Goal: Task Accomplishment & Management: Manage account settings

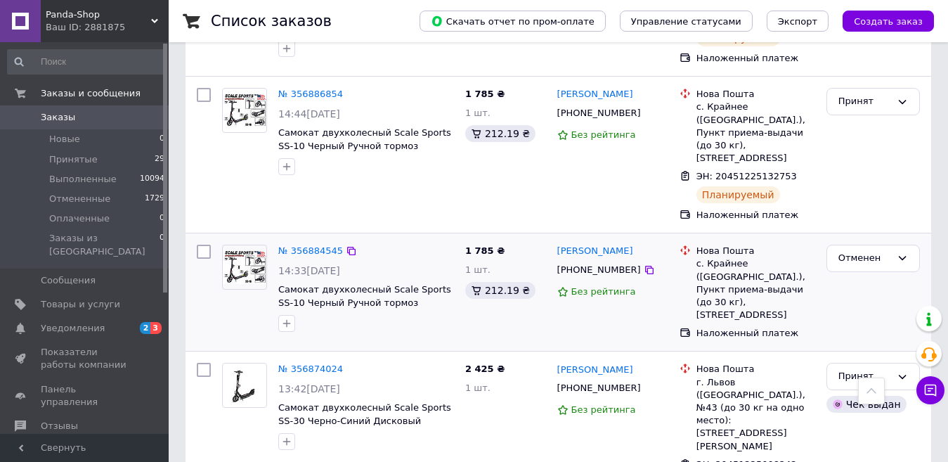
scroll to position [281, 0]
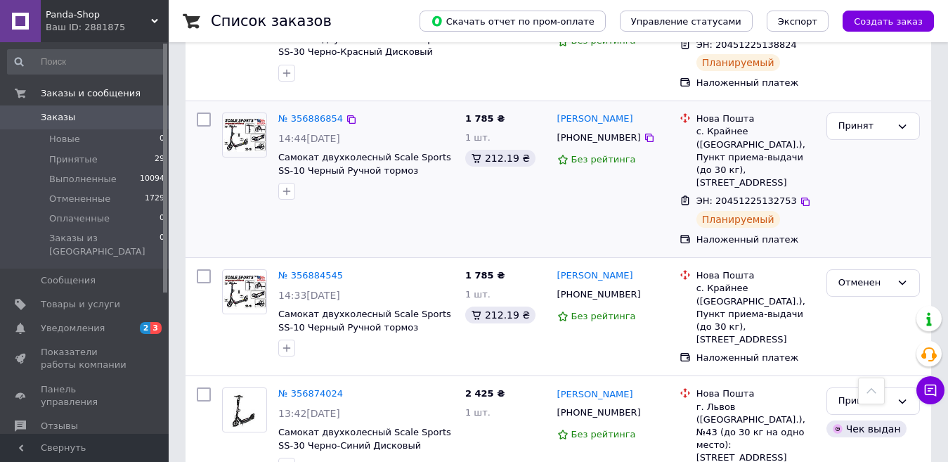
click at [203, 118] on input "checkbox" at bounding box center [204, 119] width 14 height 14
checkbox input "true"
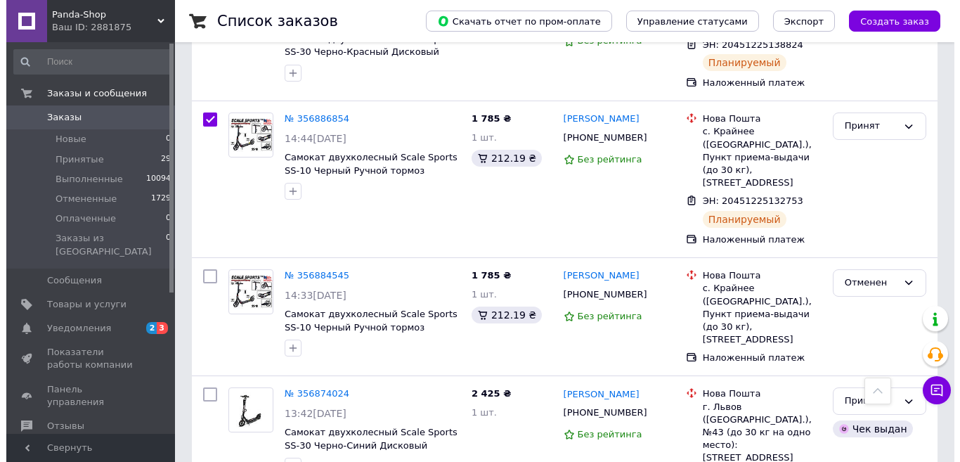
scroll to position [70, 0]
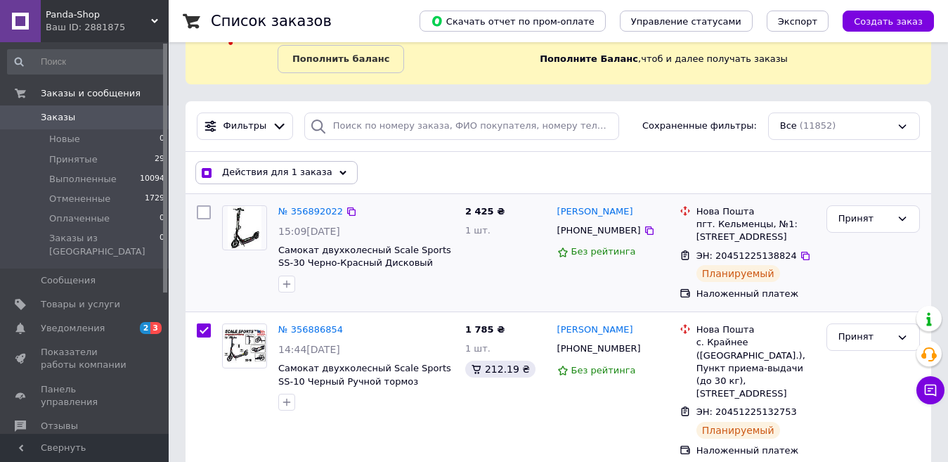
click at [205, 212] on input "checkbox" at bounding box center [204, 212] width 14 height 14
checkbox input "true"
click at [344, 171] on use at bounding box center [347, 172] width 7 height 4
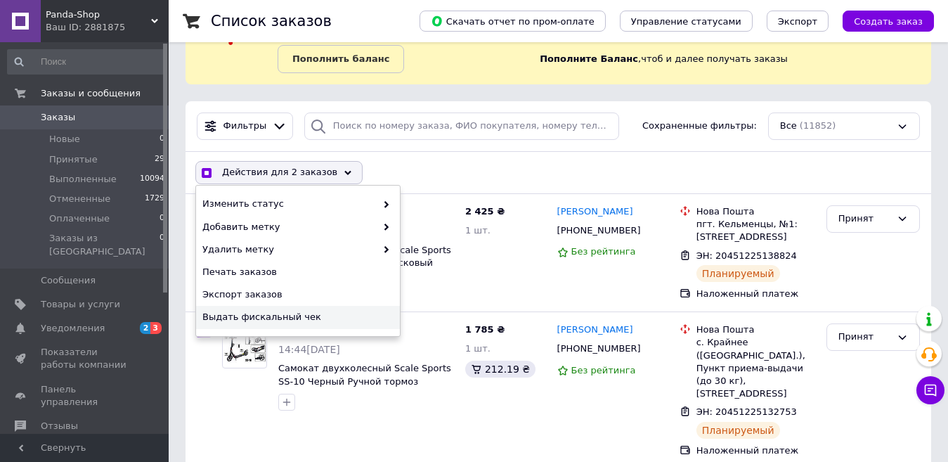
click at [269, 312] on span "Выдать фискальный чек" at bounding box center [296, 317] width 188 height 13
checkbox input "true"
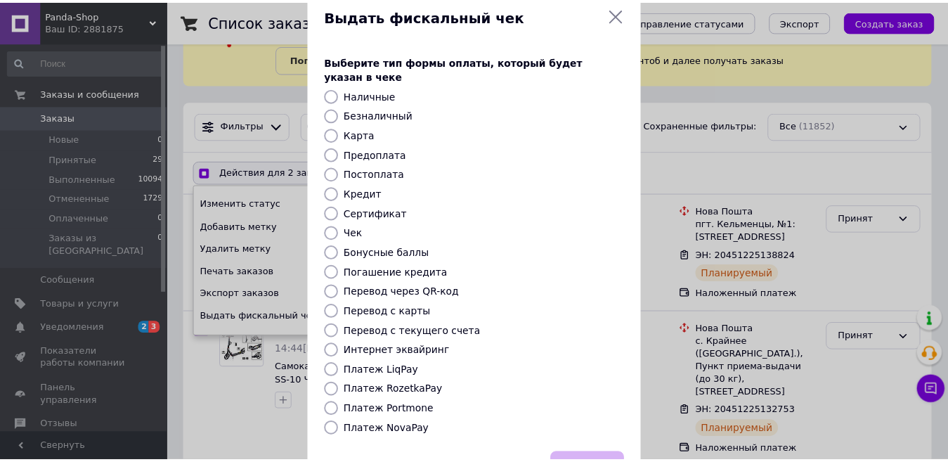
scroll to position [80, 0]
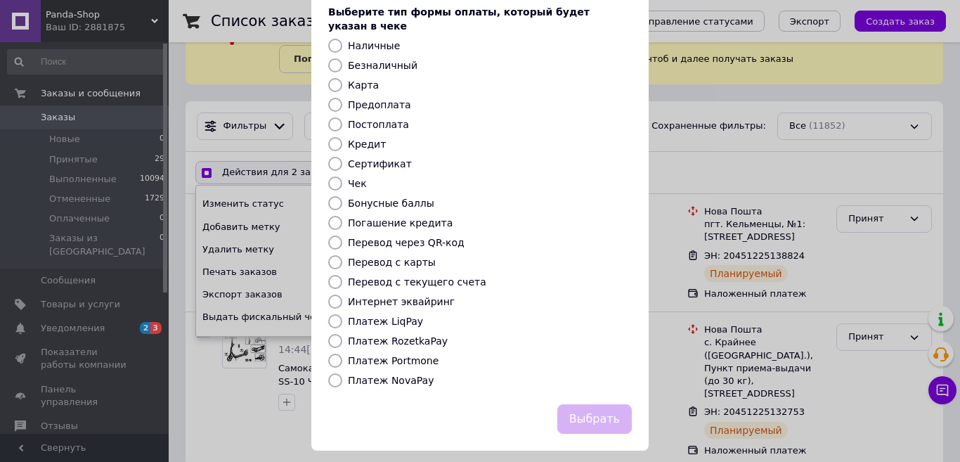
click at [383, 374] on label "Платеж NovaPay" at bounding box center [391, 379] width 86 height 11
click at [342, 373] on input "Платеж NovaPay" at bounding box center [335, 380] width 14 height 14
radio input "true"
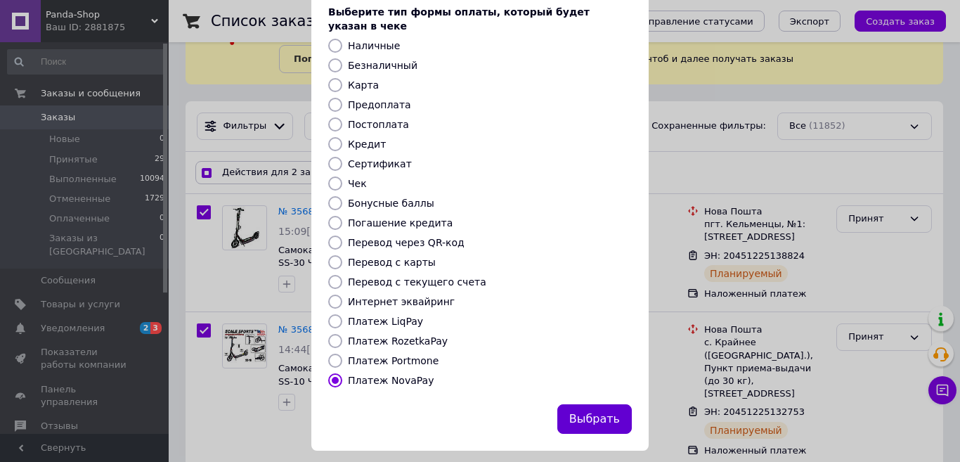
click at [615, 404] on button "Выбрать" at bounding box center [594, 419] width 74 height 30
checkbox input "true"
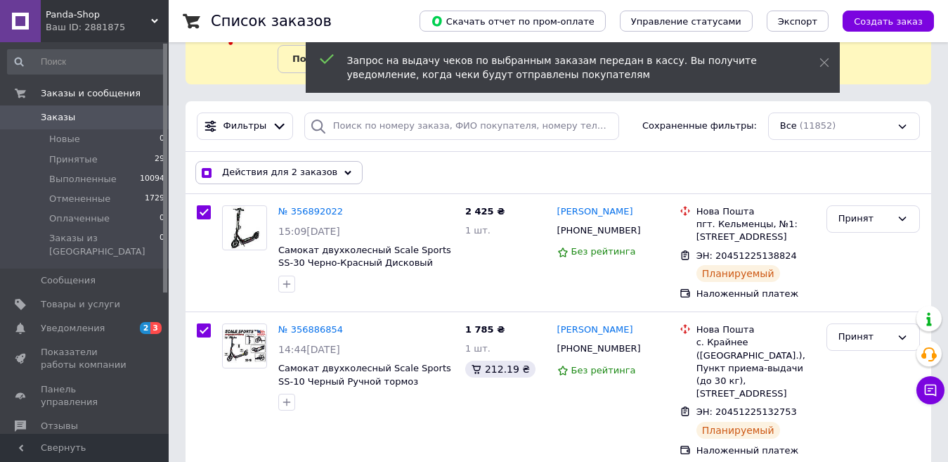
click at [205, 169] on input "checkbox" at bounding box center [206, 173] width 9 height 9
checkbox input "false"
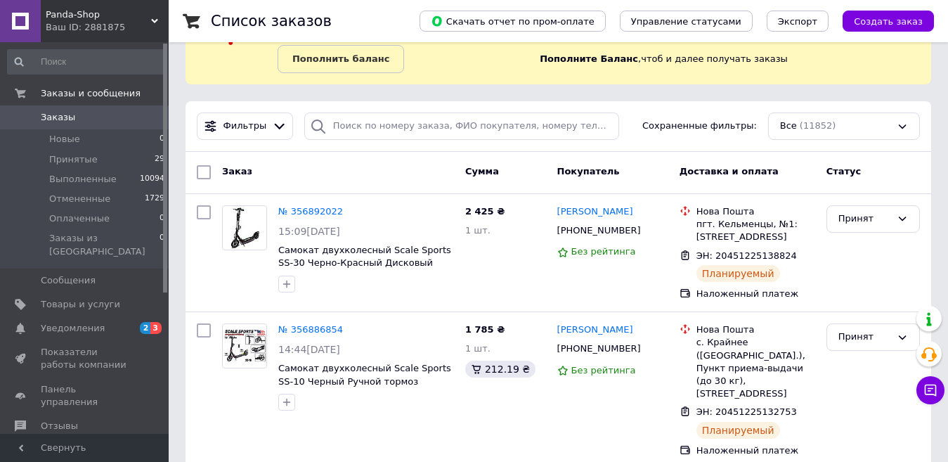
click at [54, 117] on span "Заказы" at bounding box center [58, 117] width 34 height 13
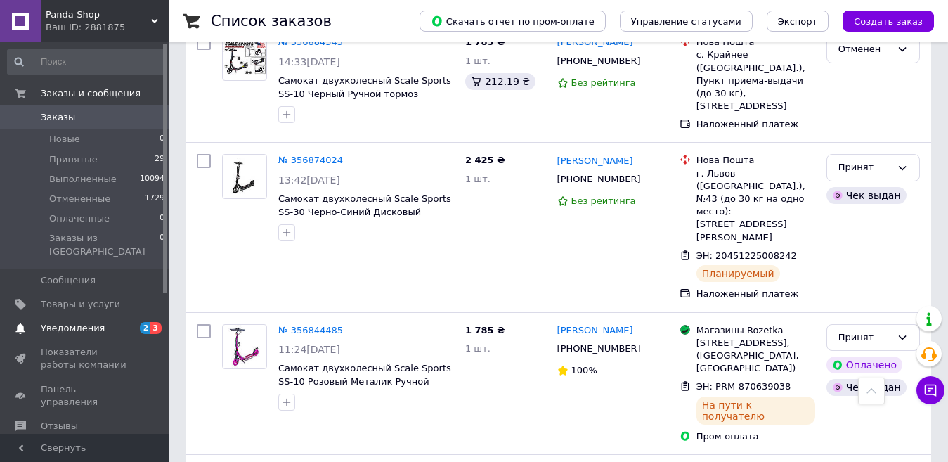
scroll to position [773, 0]
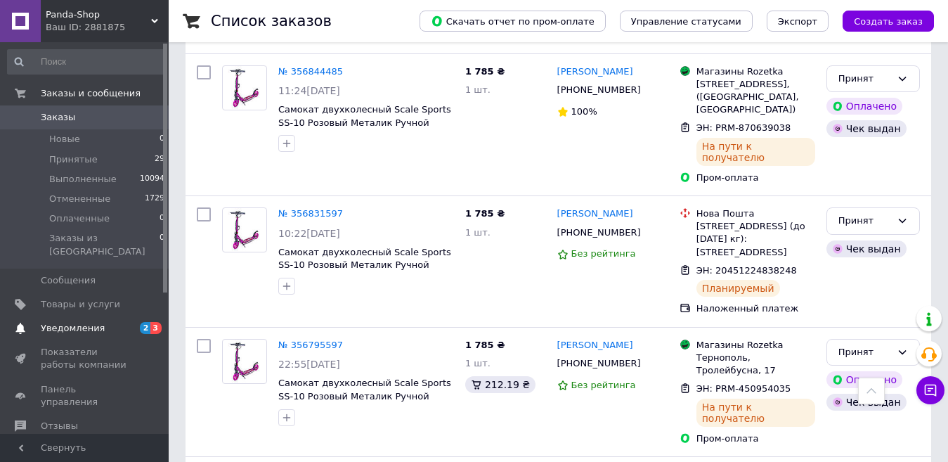
click at [62, 322] on span "Уведомления" at bounding box center [73, 328] width 64 height 13
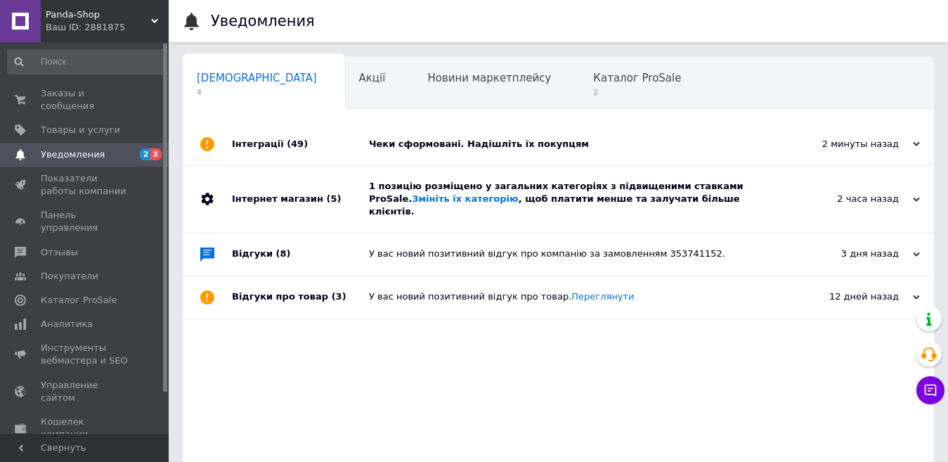
click at [697, 207] on div "1 позицію розміщено у загальних категоріях з підвищеними ставками ProSale. Змін…" at bounding box center [574, 199] width 410 height 67
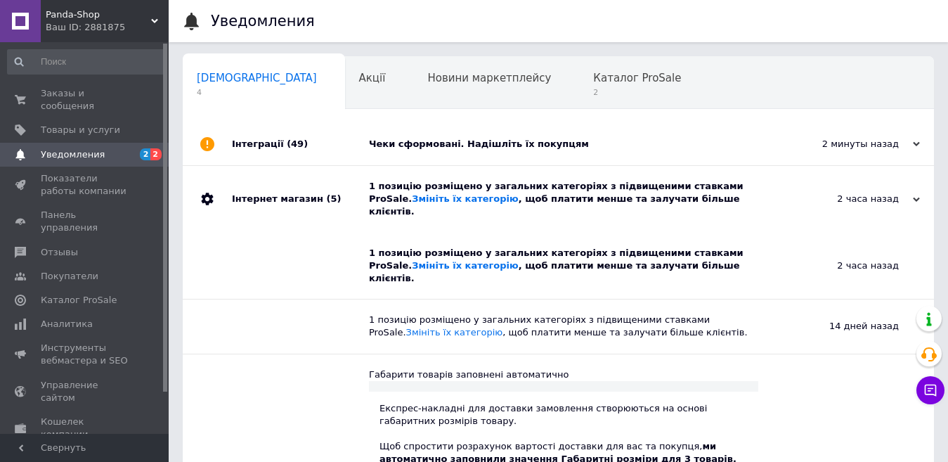
click at [602, 140] on div "Чеки сформовані. Надішліть їх покупцям" at bounding box center [574, 144] width 410 height 13
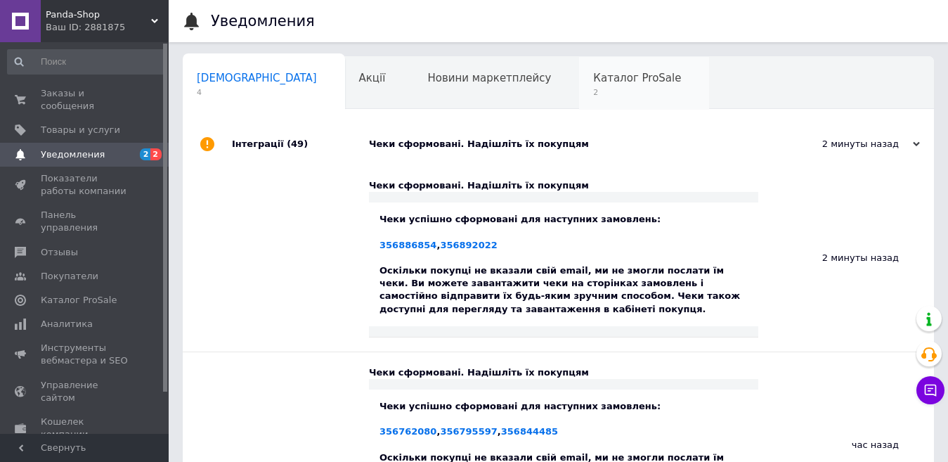
click at [593, 92] on span "2" at bounding box center [637, 92] width 88 height 11
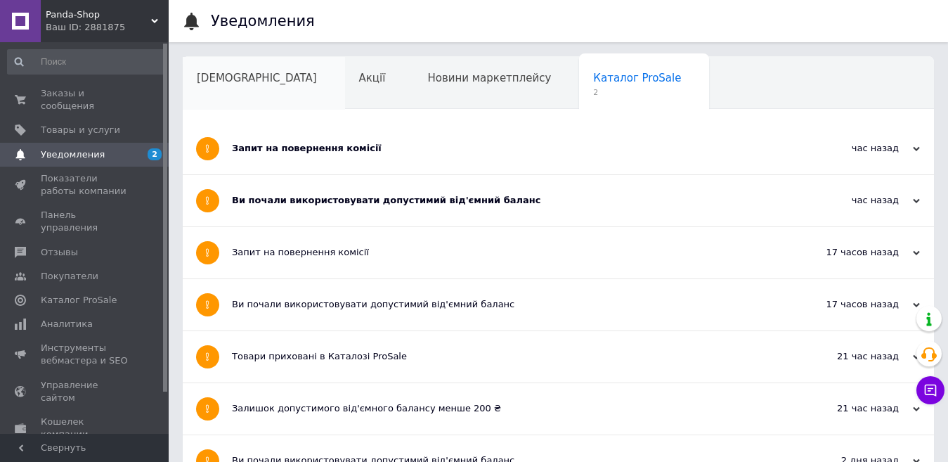
click at [245, 83] on span "[DEMOGRAPHIC_DATA]" at bounding box center [257, 78] width 120 height 13
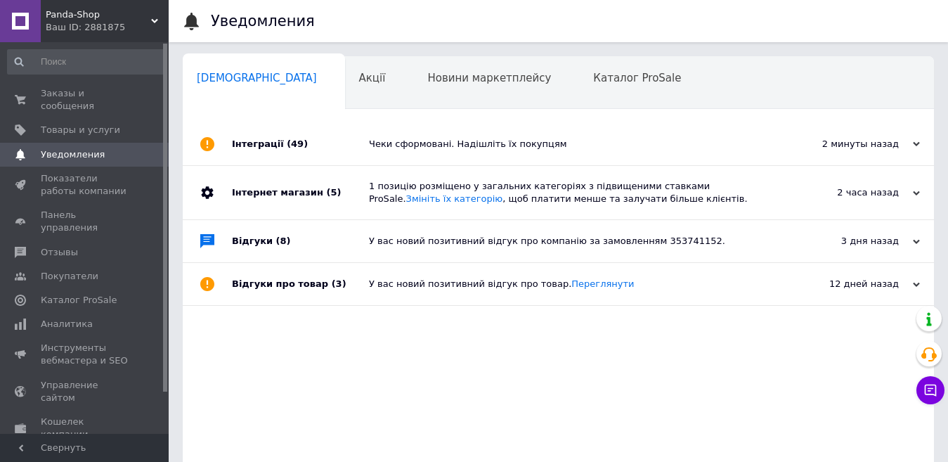
click at [18, 26] on link at bounding box center [20, 21] width 41 height 42
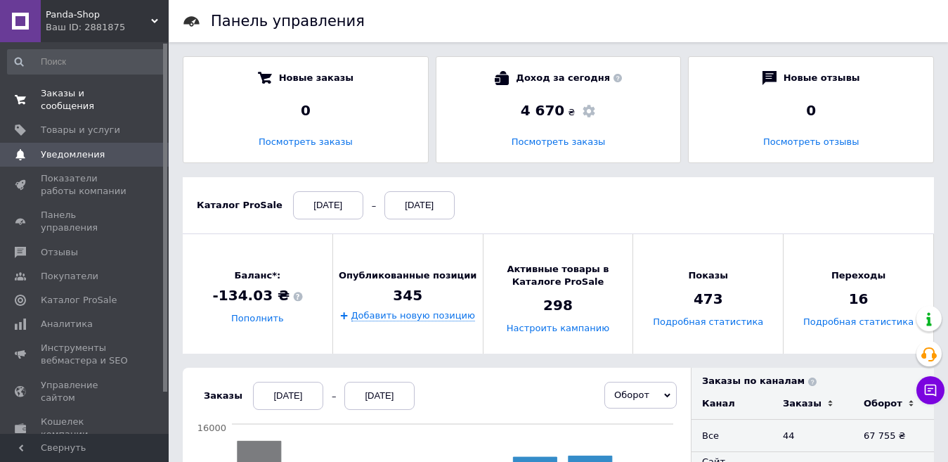
click at [93, 97] on span "Заказы и сообщения" at bounding box center [85, 99] width 89 height 25
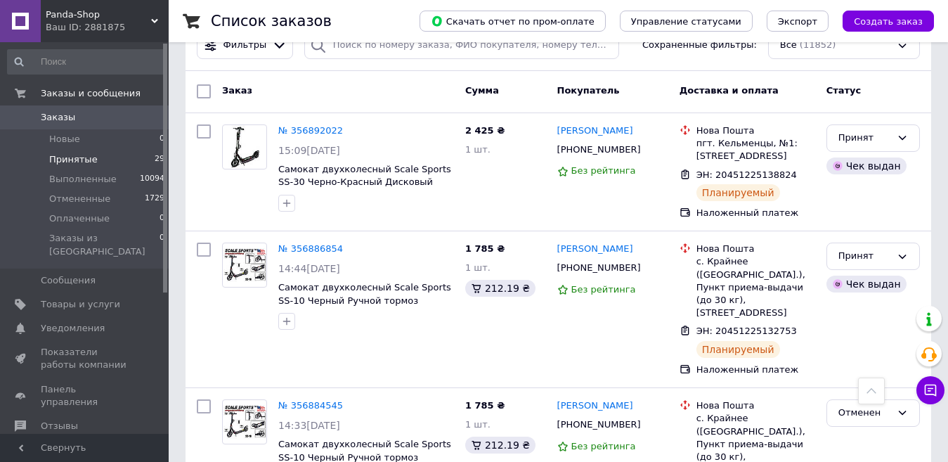
scroll to position [323, 0]
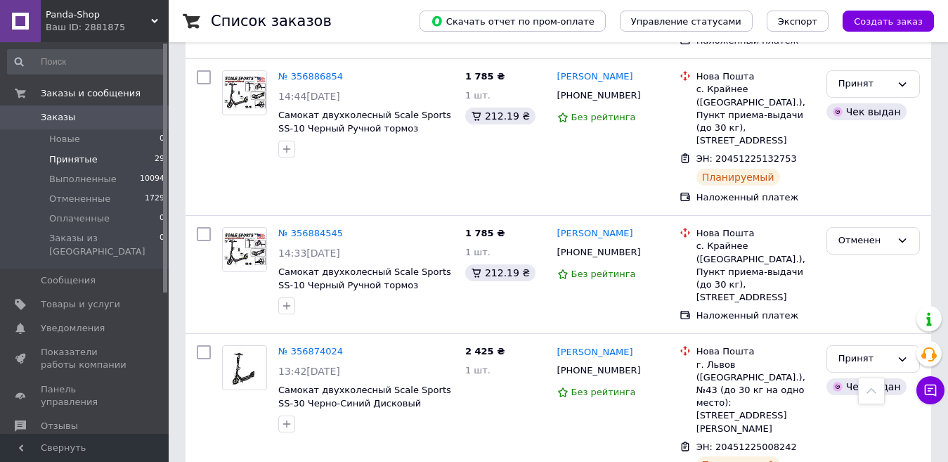
click at [60, 162] on span "Принятые" at bounding box center [73, 159] width 48 height 13
